Goal: Ask a question: Seek information or help from site administrators or community

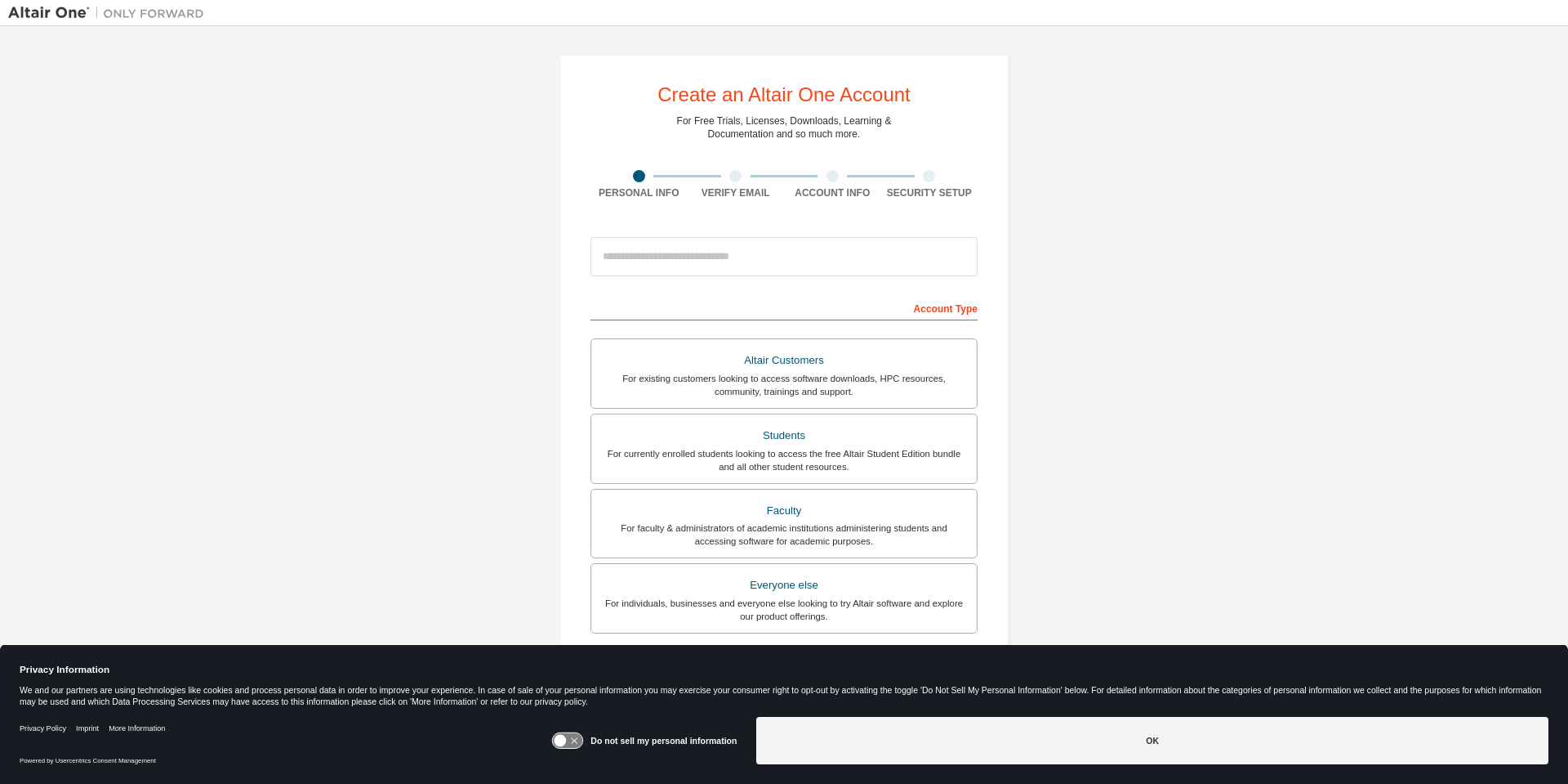
scroll to position [172, 0]
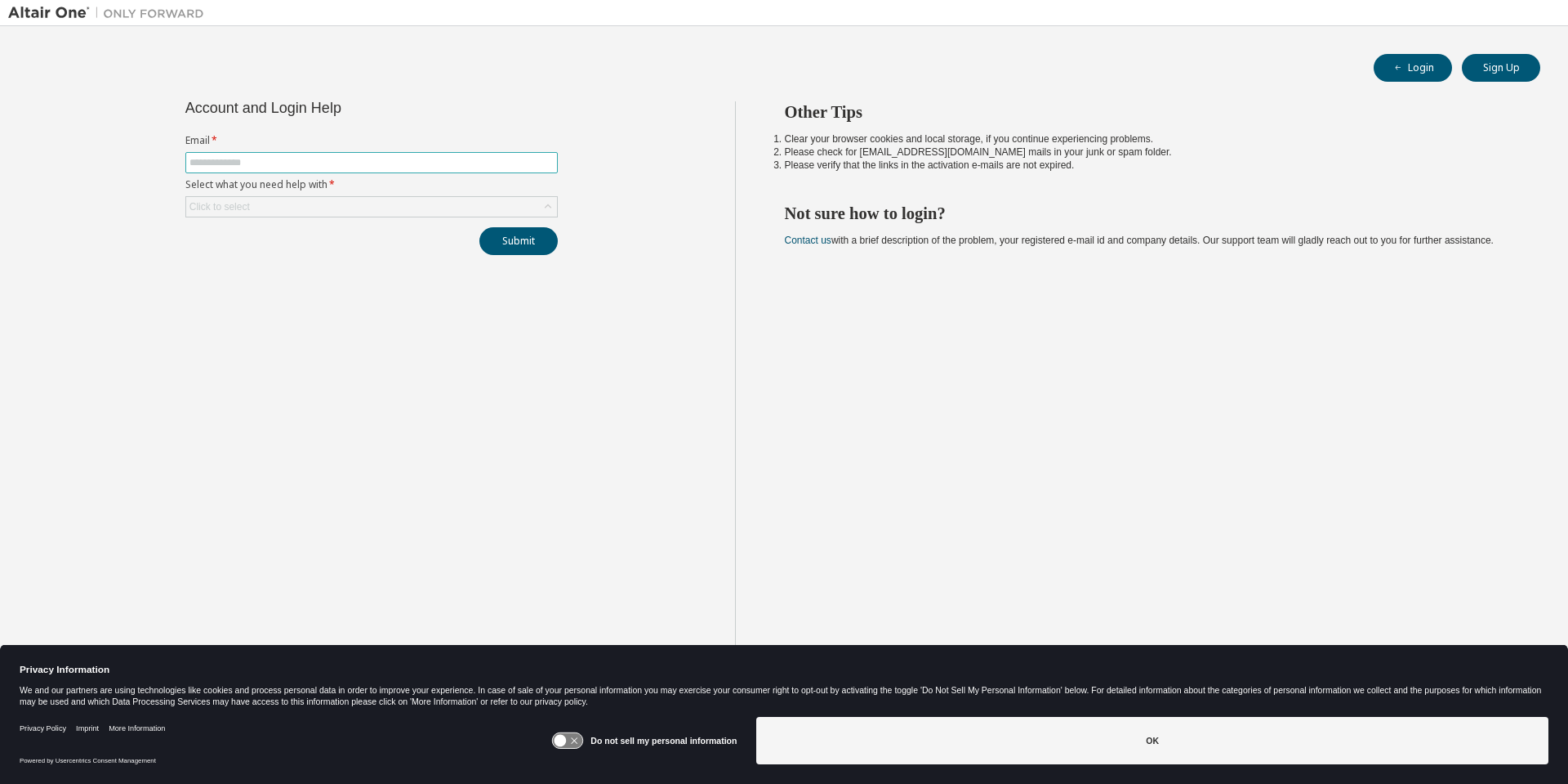
click at [323, 166] on input "text" at bounding box center [372, 162] width 364 height 13
type input "**********"
click at [311, 213] on div "Click to select" at bounding box center [372, 207] width 371 height 19
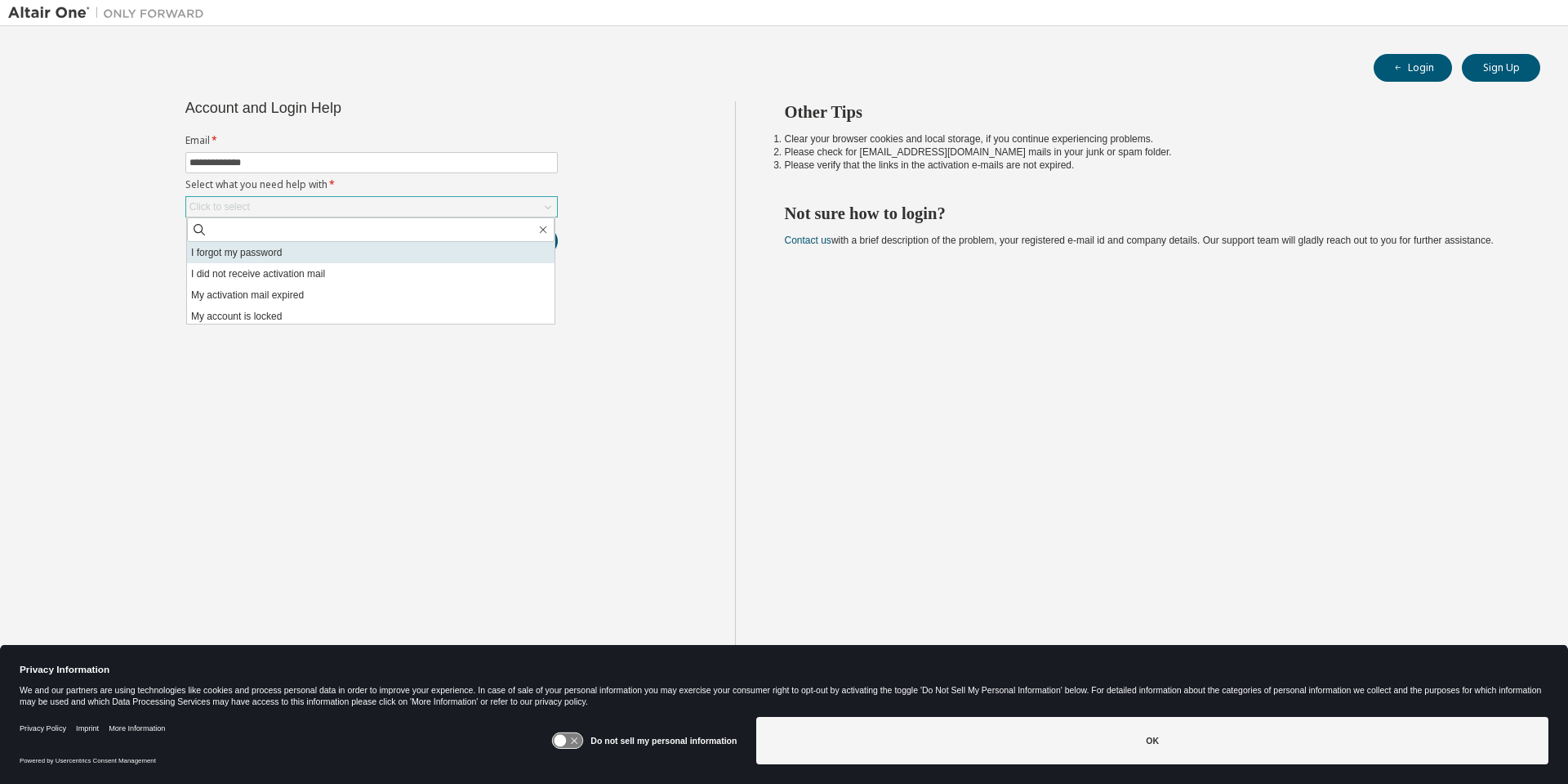
click at [278, 248] on li "I forgot my password" at bounding box center [370, 253] width 367 height 21
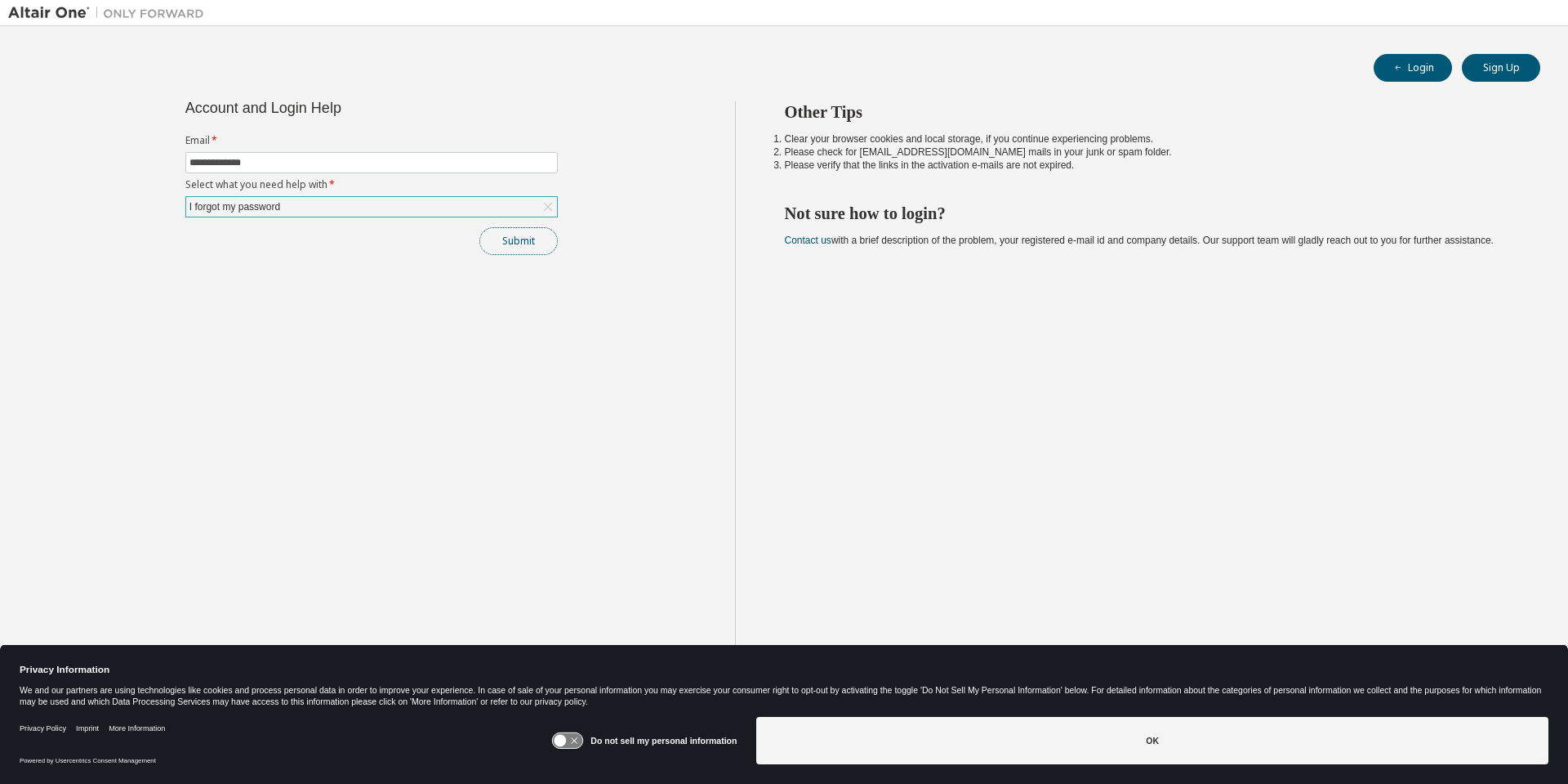
click at [533, 240] on button "Submit" at bounding box center [519, 241] width 78 height 28
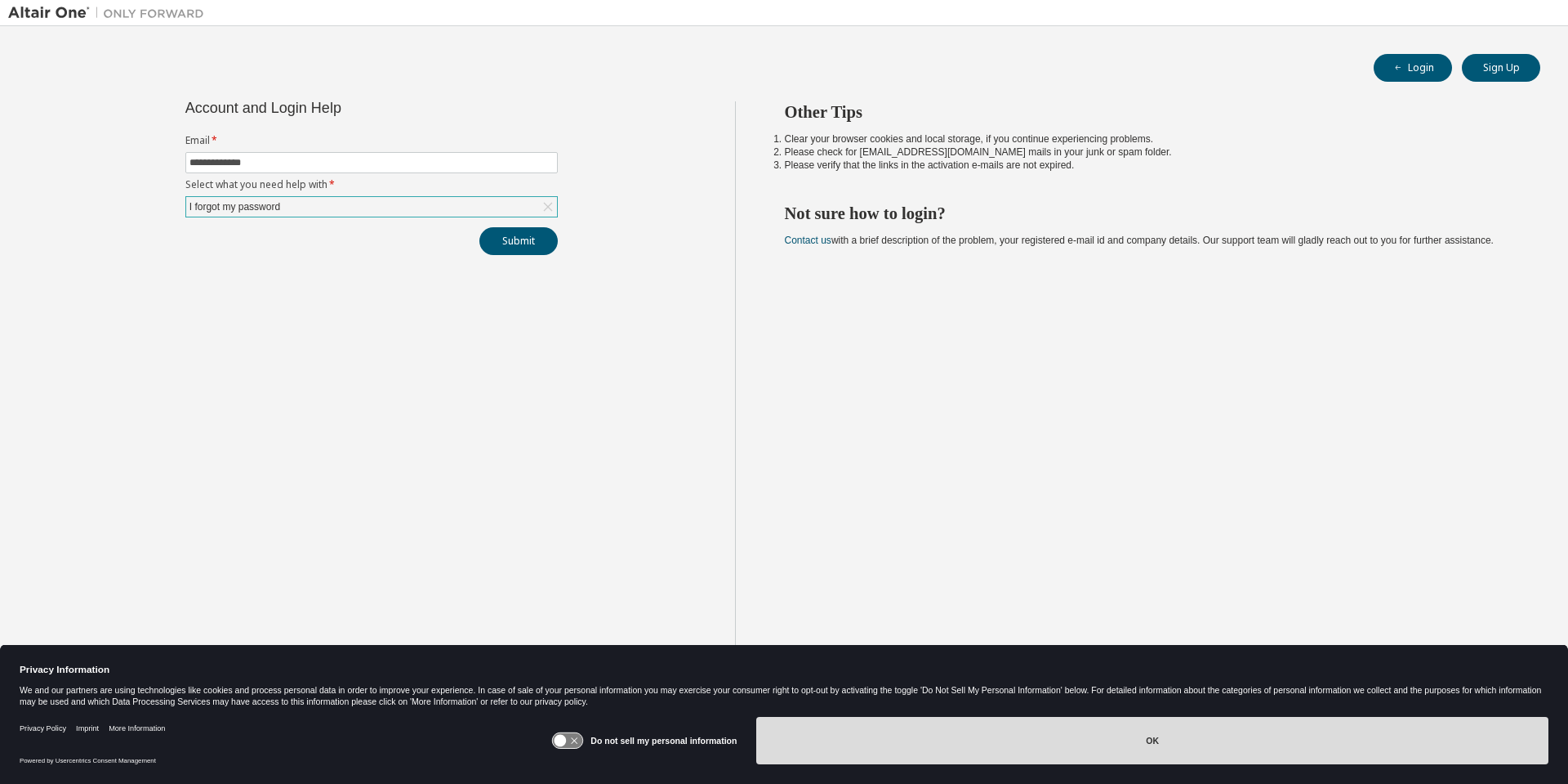
click at [1012, 740] on button "OK" at bounding box center [1152, 741] width 792 height 48
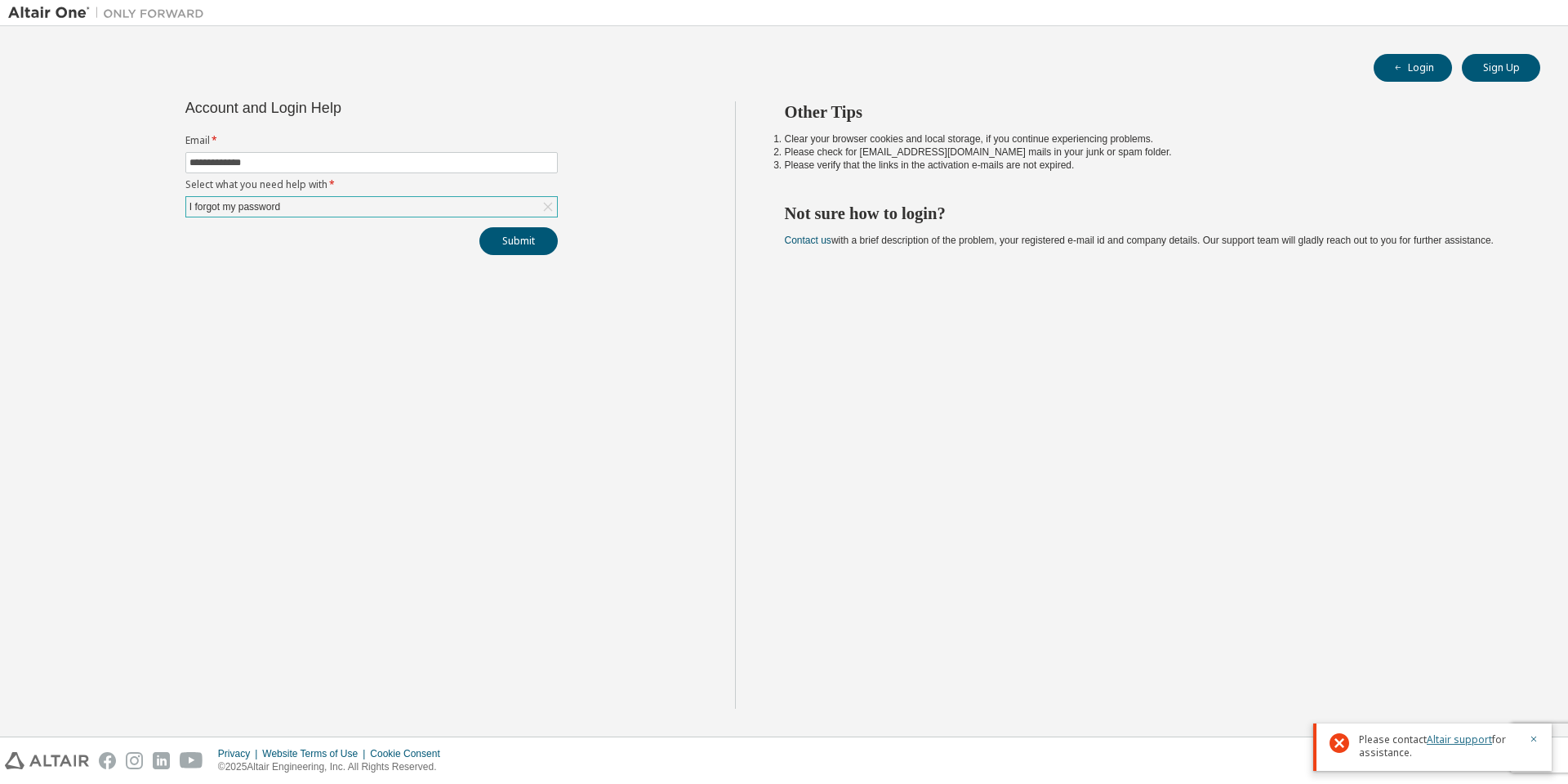
click at [1450, 744] on link "Altair support" at bounding box center [1460, 739] width 65 height 14
click at [1449, 744] on link "Altair support" at bounding box center [1460, 739] width 65 height 14
drag, startPoint x: 400, startPoint y: 436, endPoint x: 435, endPoint y: 408, distance: 44.8
click at [401, 434] on div "**********" at bounding box center [372, 404] width 727 height 607
